Goal: Task Accomplishment & Management: Manage account settings

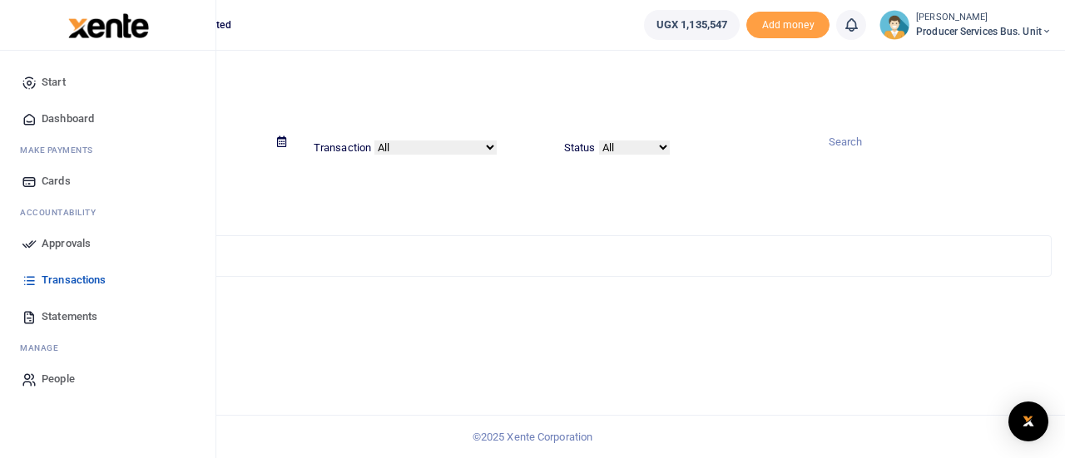
click at [60, 282] on span "Transactions" at bounding box center [74, 280] width 64 height 17
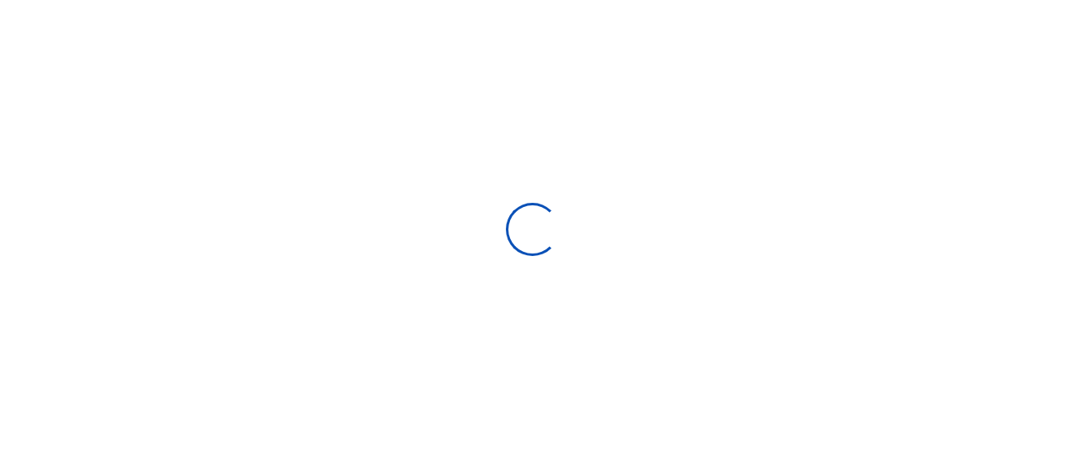
select select
type input "[DATE] - [DATE]"
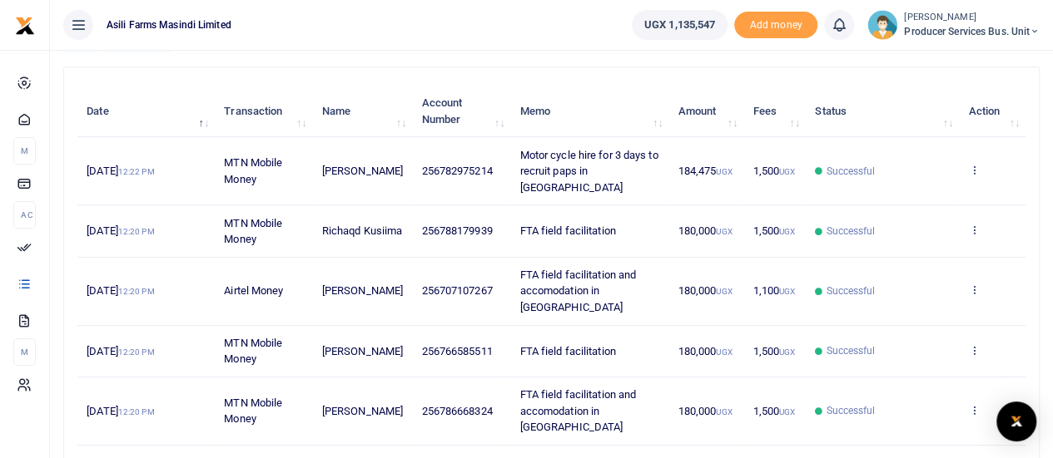
scroll to position [163, 0]
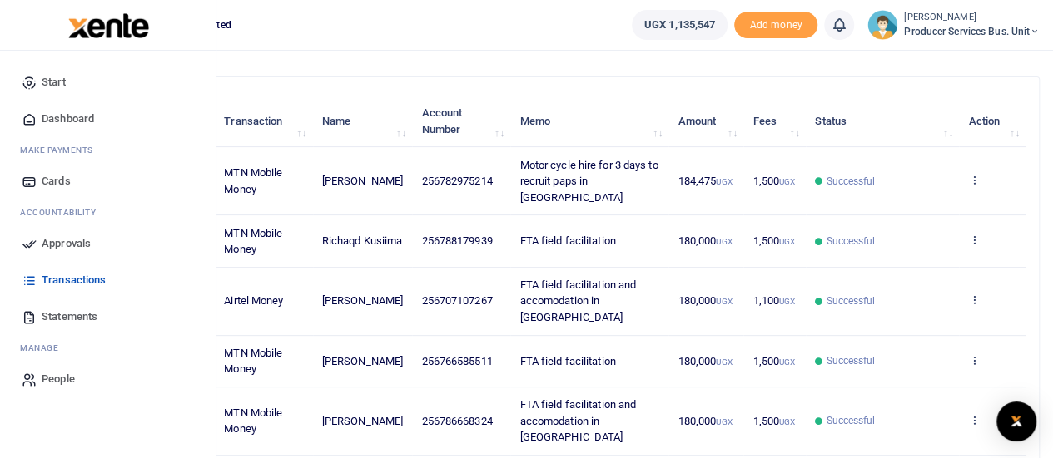
click at [50, 315] on span "Statements" at bounding box center [70, 317] width 56 height 17
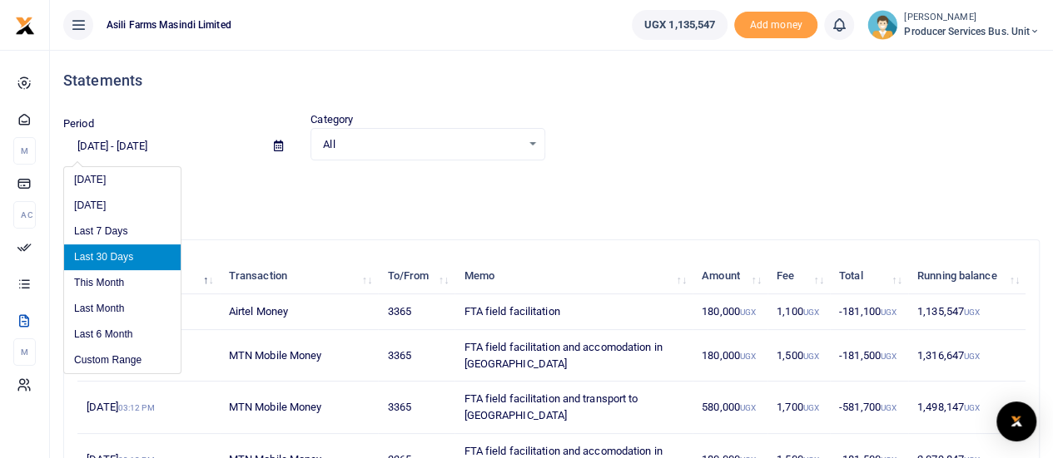
click at [100, 146] on input "[DATE] - [DATE]" at bounding box center [161, 146] width 197 height 28
click at [118, 287] on li "This Month" at bounding box center [122, 283] width 116 height 26
type input "09/01/2025 - 09/30/2025"
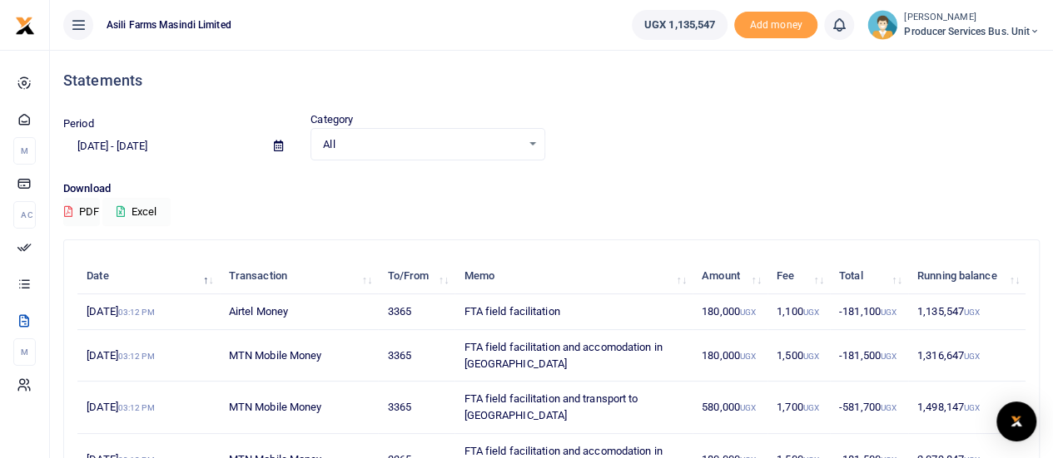
click at [143, 204] on button "Excel" at bounding box center [136, 212] width 68 height 28
